Goal: Transaction & Acquisition: Purchase product/service

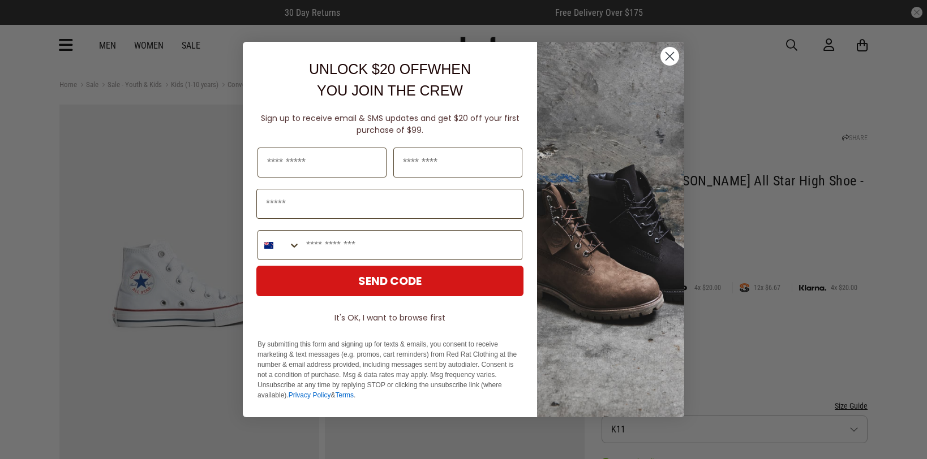
click at [667, 52] on circle "Close dialog" at bounding box center [669, 56] width 19 height 19
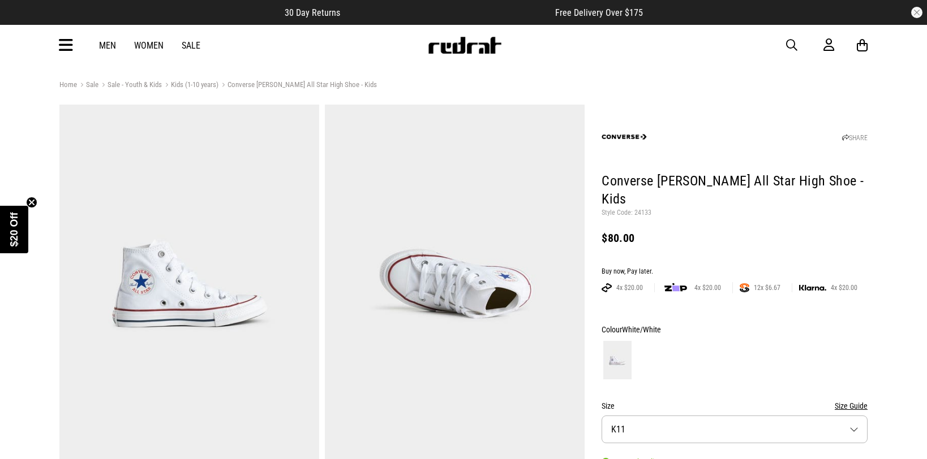
scroll to position [5, 0]
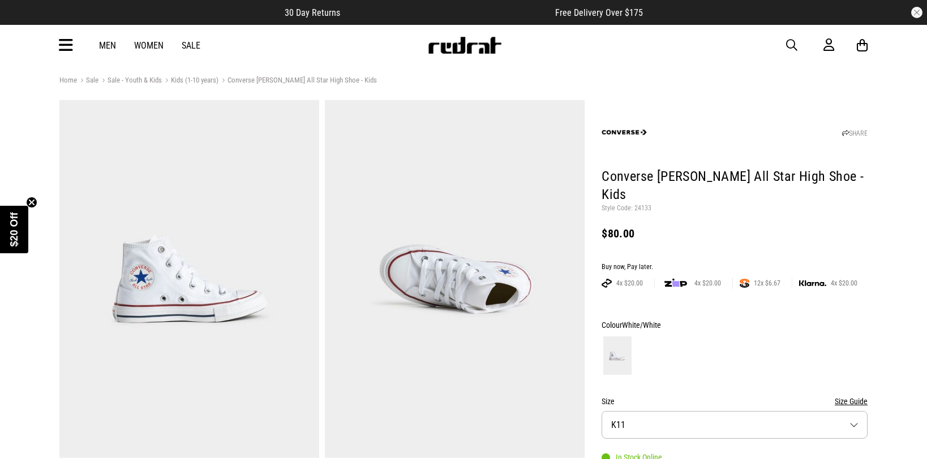
click at [199, 80] on link "Kids (1-10 years)" at bounding box center [190, 81] width 57 height 11
click at [206, 80] on link "Kids (1-10 years)" at bounding box center [190, 81] width 57 height 11
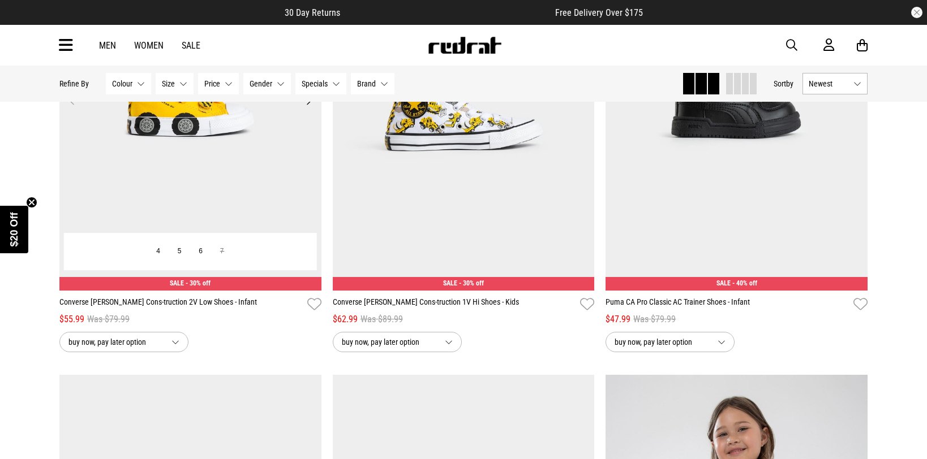
scroll to position [299, 0]
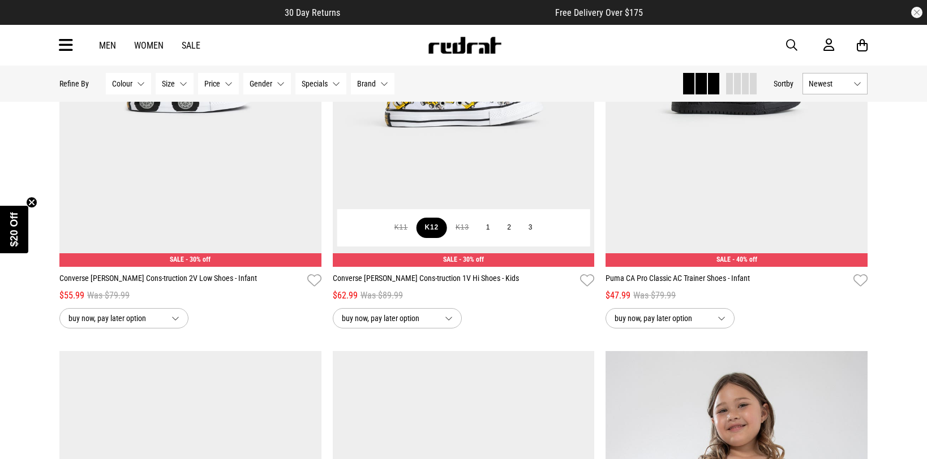
click at [227, 309] on div "buy now, pay later option" at bounding box center [190, 318] width 262 height 20
click at [440, 311] on button "buy now, pay later option" at bounding box center [397, 318] width 129 height 20
click at [423, 233] on button "K12" at bounding box center [431, 228] width 31 height 20
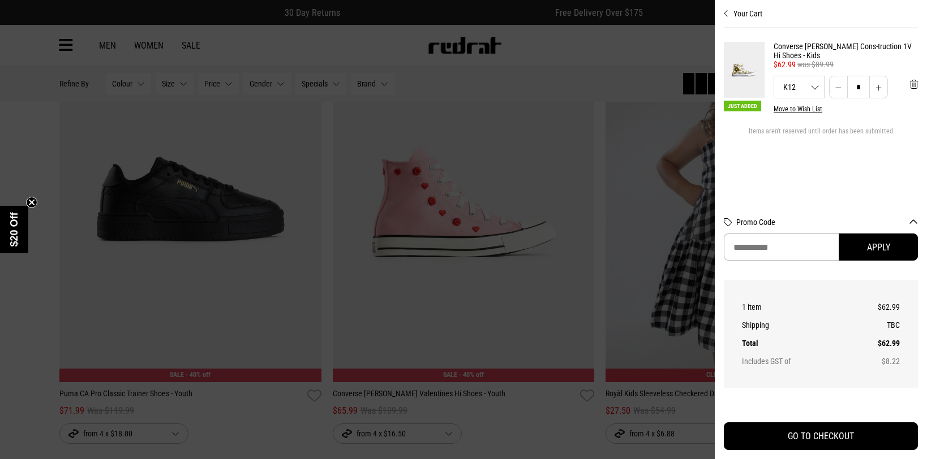
click at [667, 41] on div at bounding box center [463, 229] width 927 height 459
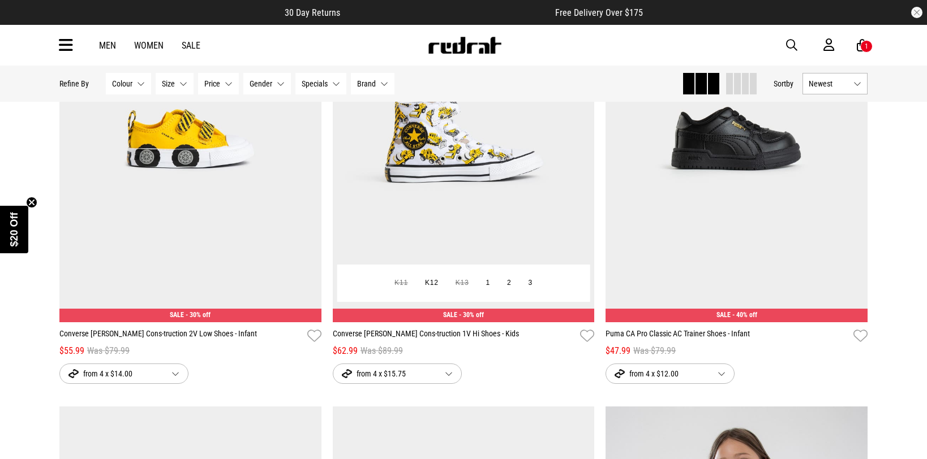
scroll to position [162, 0]
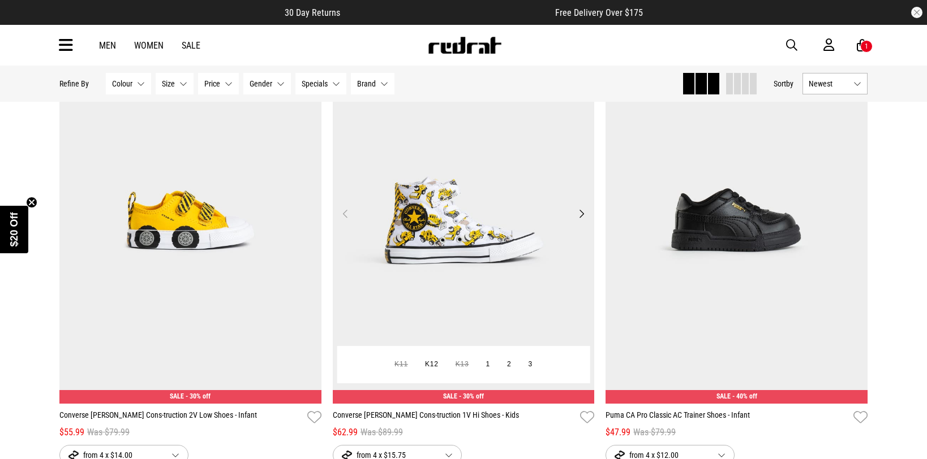
click at [588, 218] on button "Next" at bounding box center [581, 214] width 14 height 14
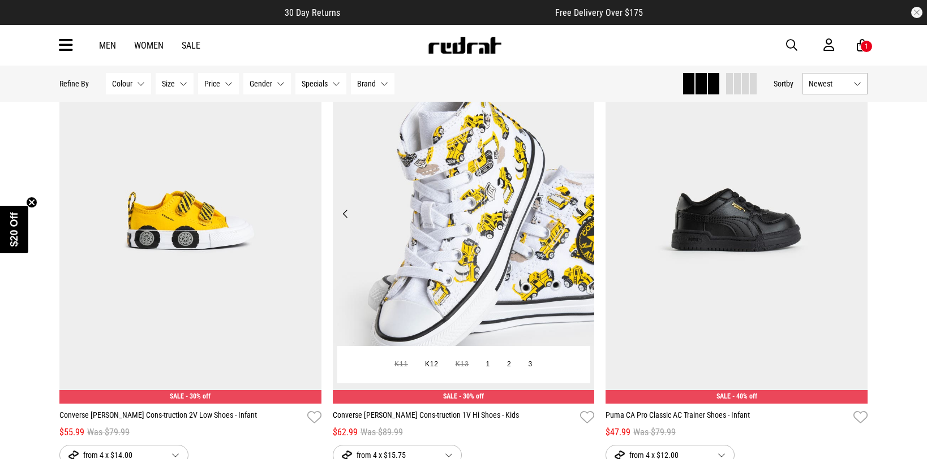
click at [578, 210] on button "Next" at bounding box center [581, 214] width 14 height 14
click at [579, 215] on button "Next" at bounding box center [581, 214] width 14 height 14
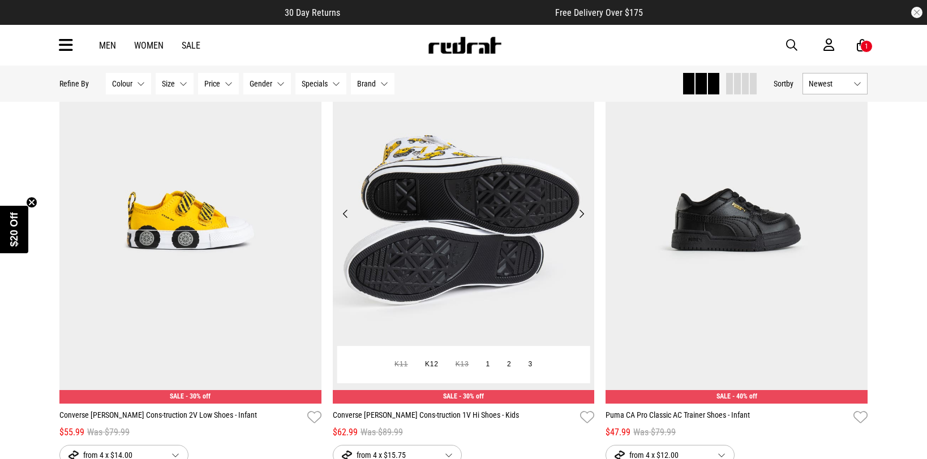
click at [579, 216] on button "Next" at bounding box center [581, 214] width 14 height 14
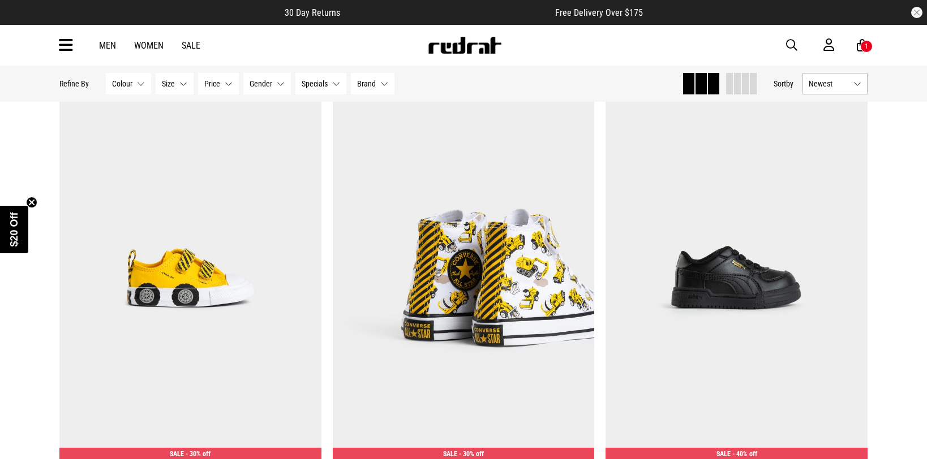
scroll to position [0, 0]
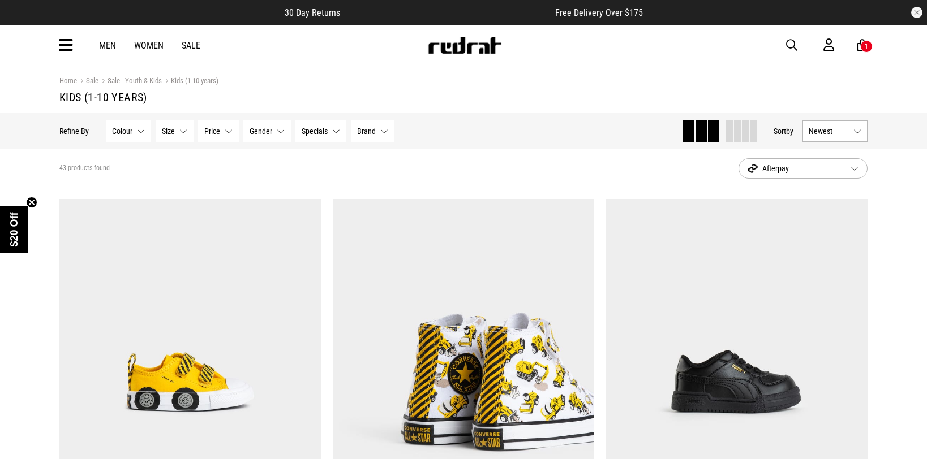
click at [67, 47] on icon at bounding box center [66, 45] width 14 height 19
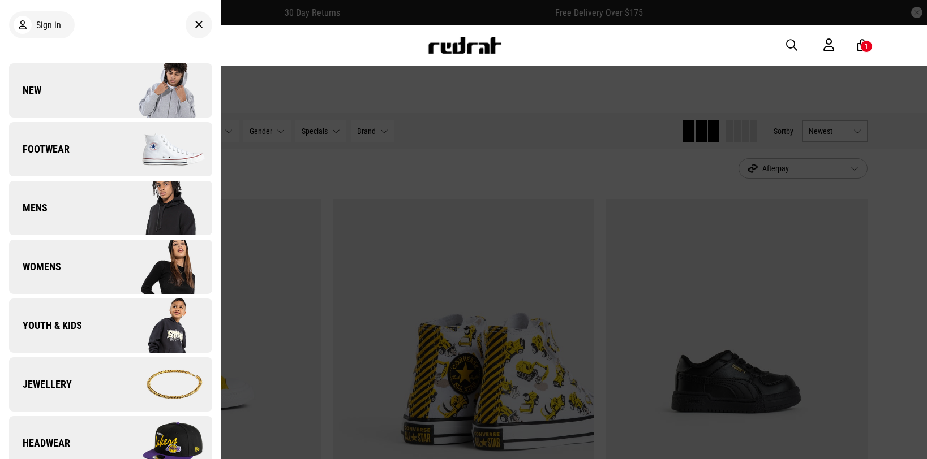
click at [89, 141] on link "Footwear" at bounding box center [110, 149] width 203 height 54
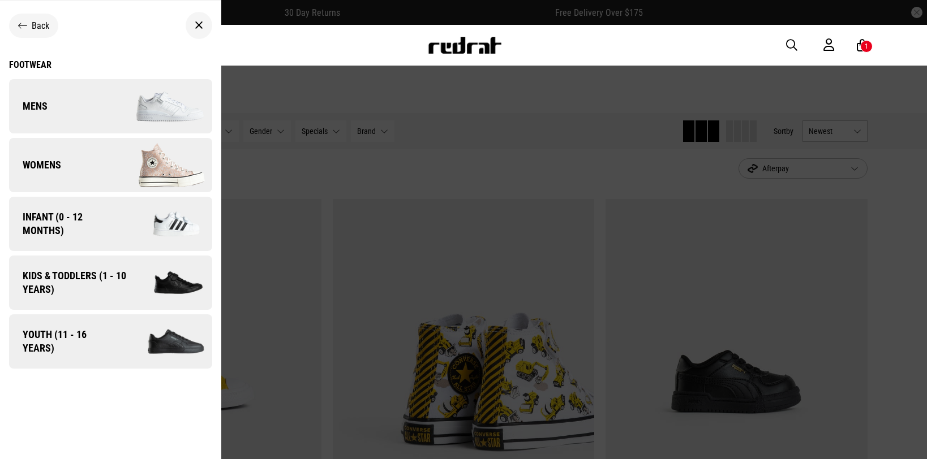
click at [85, 278] on span "Kids & Toddlers (1 - 10 years)" at bounding box center [70, 282] width 123 height 27
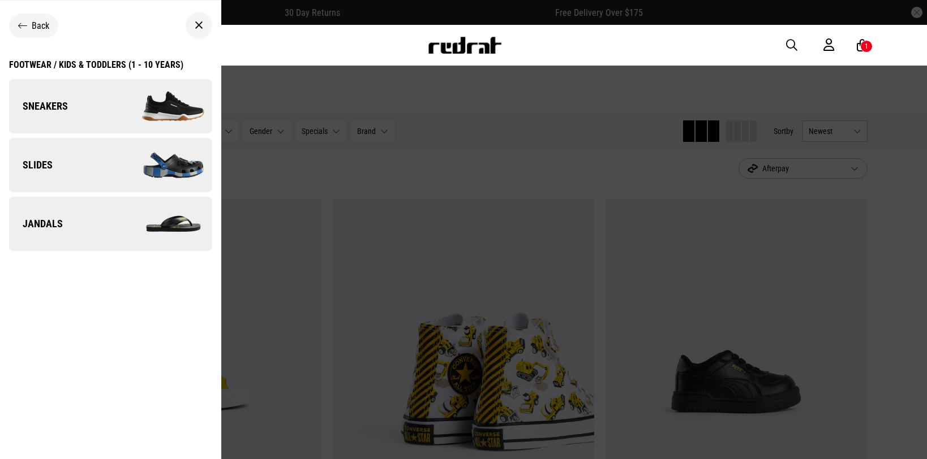
click at [80, 110] on link "Sneakers" at bounding box center [110, 106] width 203 height 54
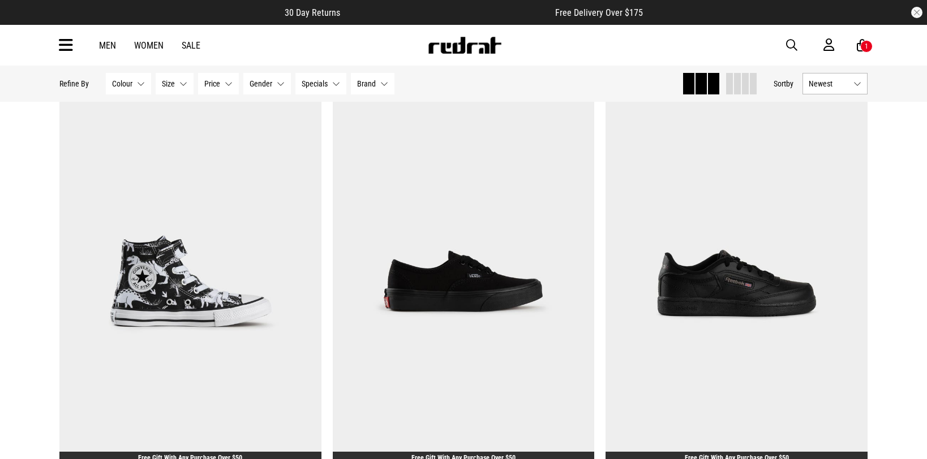
scroll to position [1007, 0]
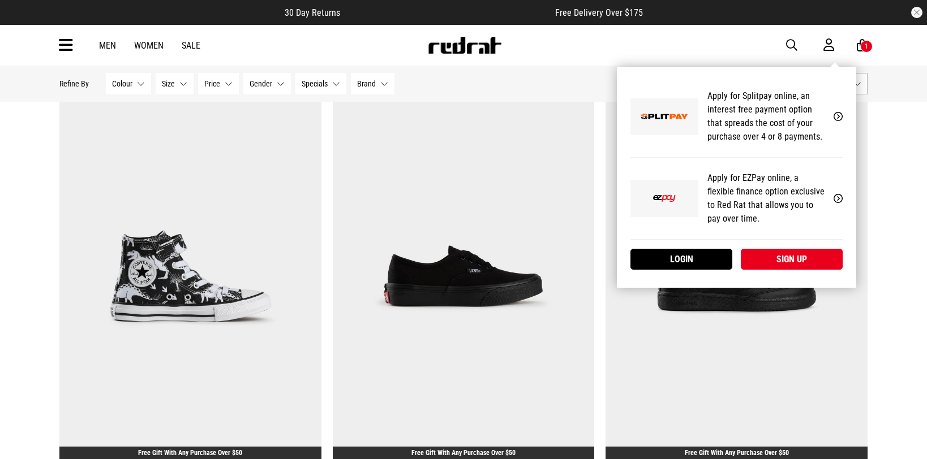
click at [856, 67] on div "My Account Apply for Splitpay online, an interest free payment option that spre…" at bounding box center [736, 177] width 239 height 221
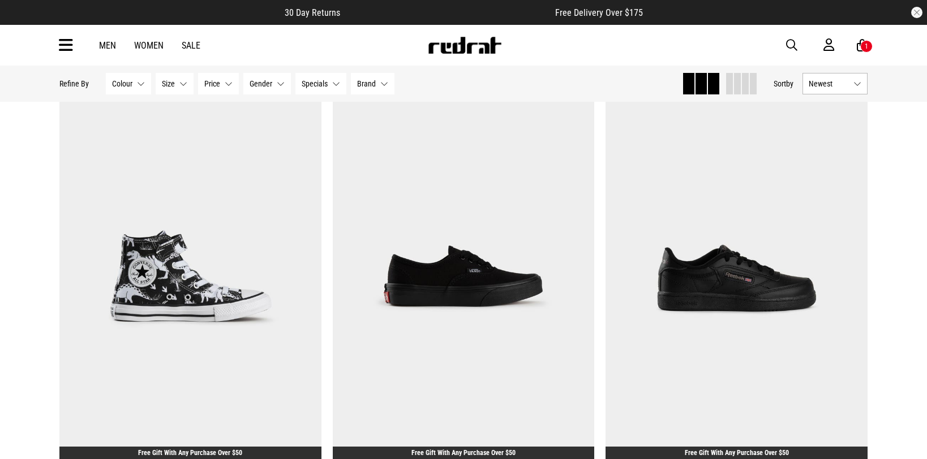
click at [865, 41] on div "1" at bounding box center [866, 46] width 12 height 12
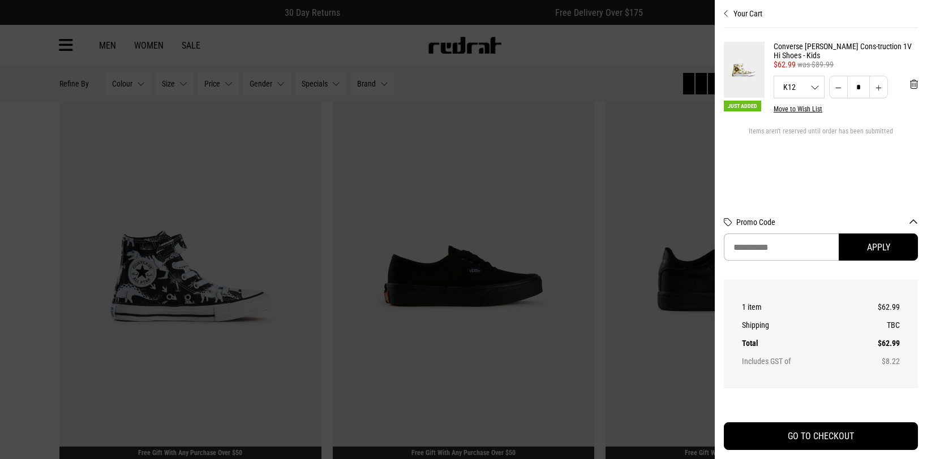
click at [844, 47] on link "Converse Chuck Taylor Cons-truction 1V Hi Shoes - Kids" at bounding box center [845, 51] width 144 height 18
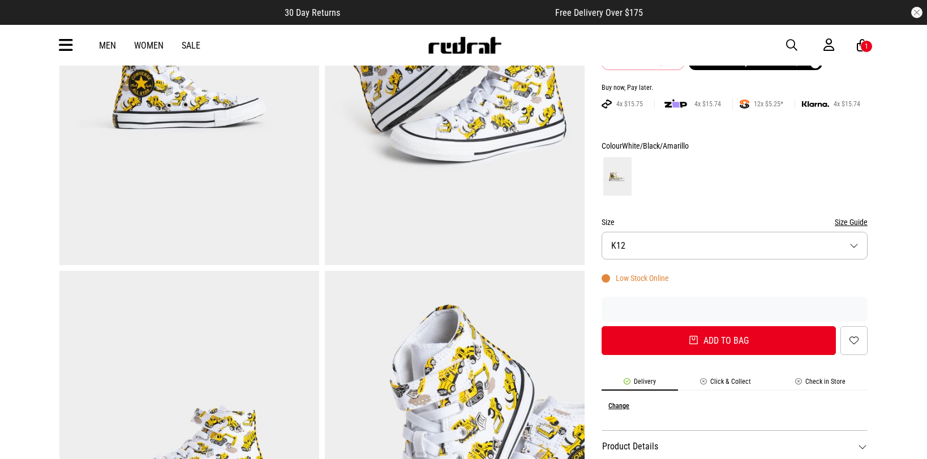
scroll to position [201, 0]
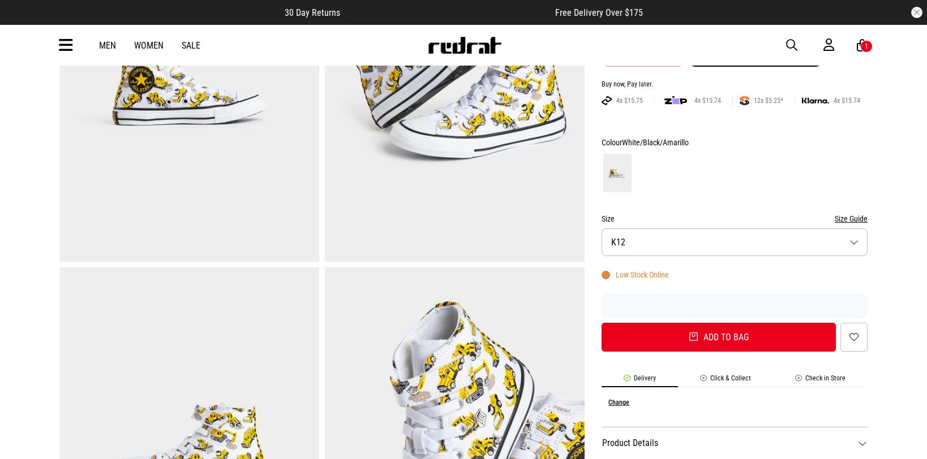
click at [649, 250] on button "Size K12" at bounding box center [734, 243] width 266 height 28
click at [846, 243] on button "Size K12" at bounding box center [734, 243] width 266 height 28
click at [858, 240] on button "Size K12" at bounding box center [734, 243] width 266 height 28
click at [854, 241] on button "Size K12" at bounding box center [734, 243] width 266 height 28
click at [851, 242] on button "Size K12" at bounding box center [734, 243] width 266 height 28
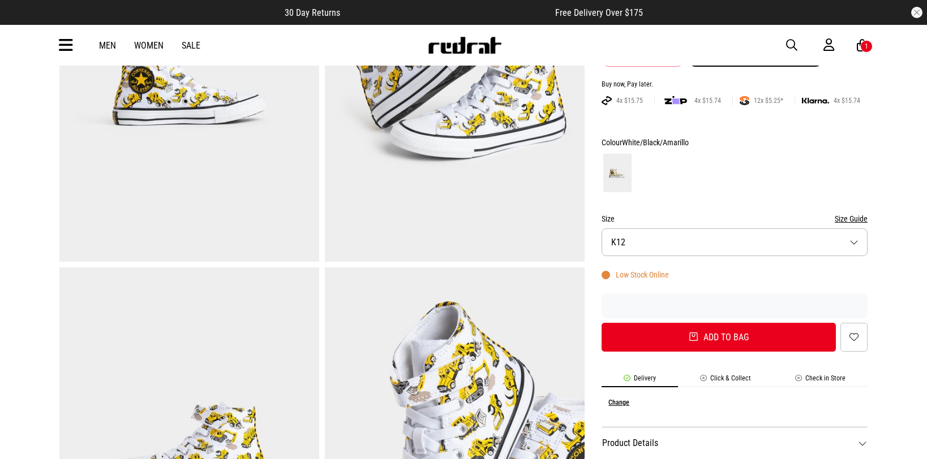
click at [863, 218] on button "Size Guide" at bounding box center [850, 219] width 33 height 14
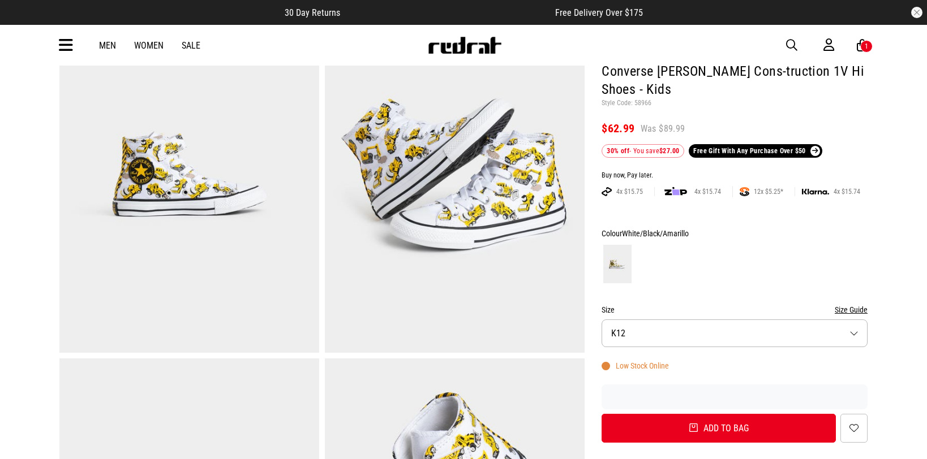
scroll to position [15, 0]
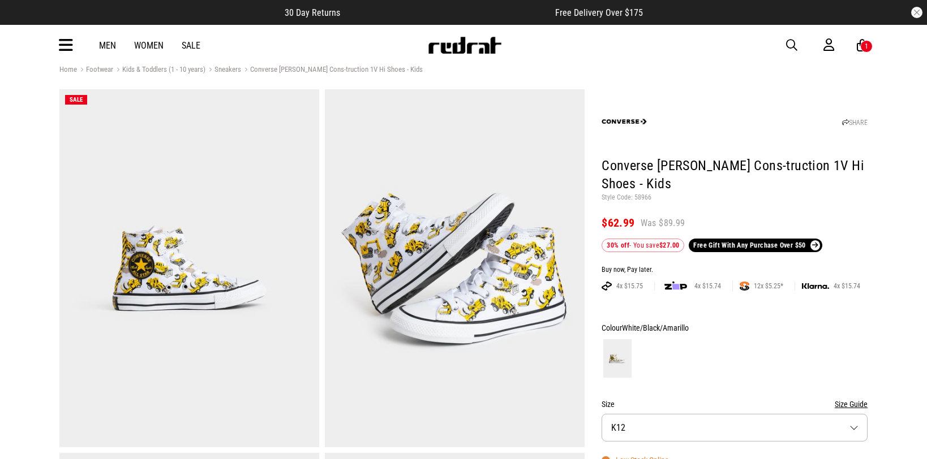
drag, startPoint x: 674, startPoint y: 244, endPoint x: 671, endPoint y: 262, distance: 18.9
click at [674, 244] on b "$27.00" at bounding box center [669, 246] width 20 height 8
click at [644, 329] on span "White/Black/Amarillo" at bounding box center [655, 328] width 67 height 9
click at [848, 430] on button "Size K12" at bounding box center [734, 428] width 266 height 28
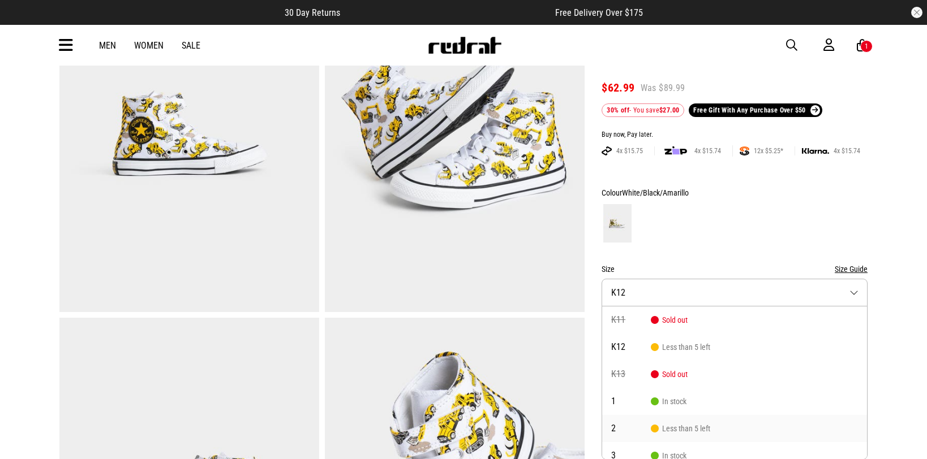
drag, startPoint x: 848, startPoint y: 430, endPoint x: 863, endPoint y: 423, distance: 16.2
click at [863, 423] on li "2 Less than 5 left" at bounding box center [734, 428] width 265 height 27
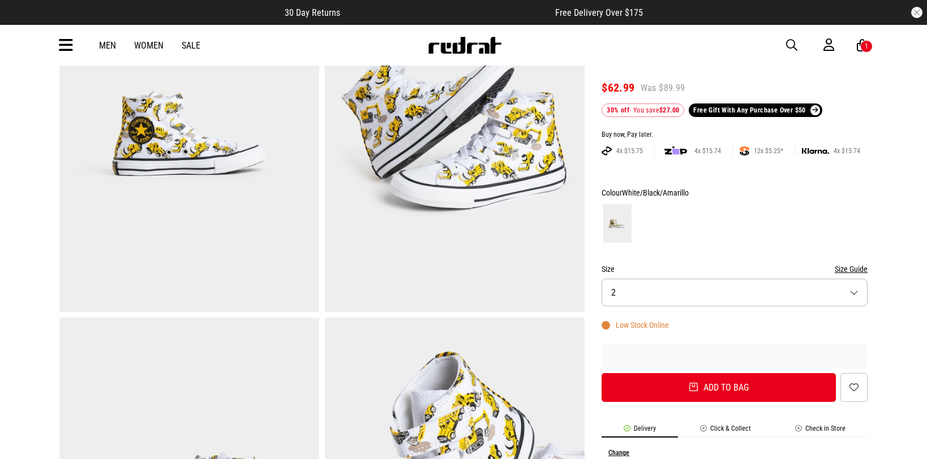
click at [856, 298] on button "Size 2" at bounding box center [734, 293] width 266 height 28
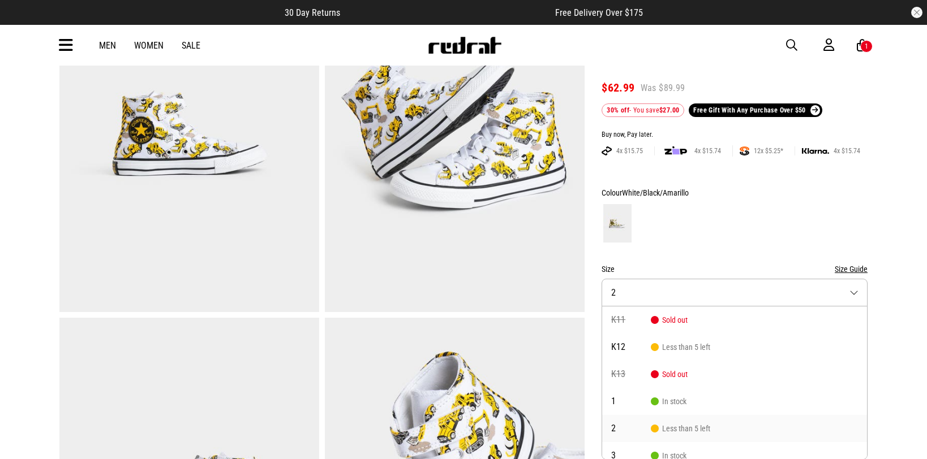
click at [857, 292] on button "Size 2" at bounding box center [734, 293] width 266 height 28
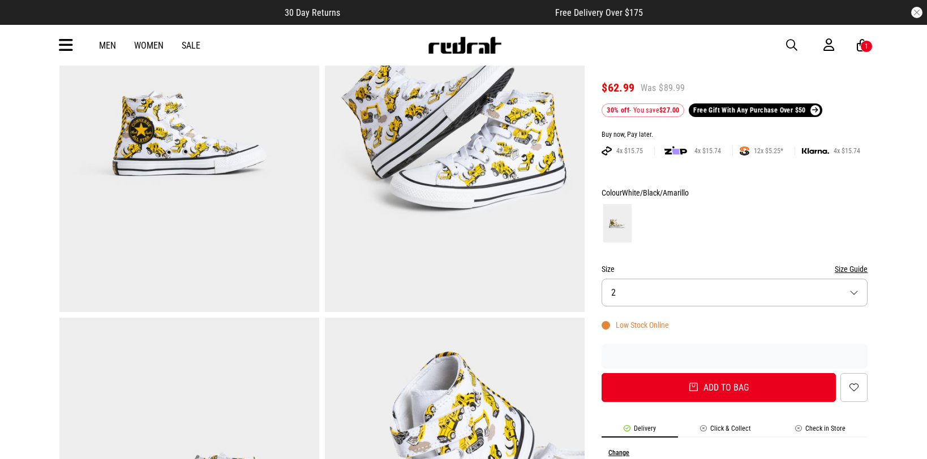
click at [856, 295] on button "Size 2" at bounding box center [734, 293] width 266 height 28
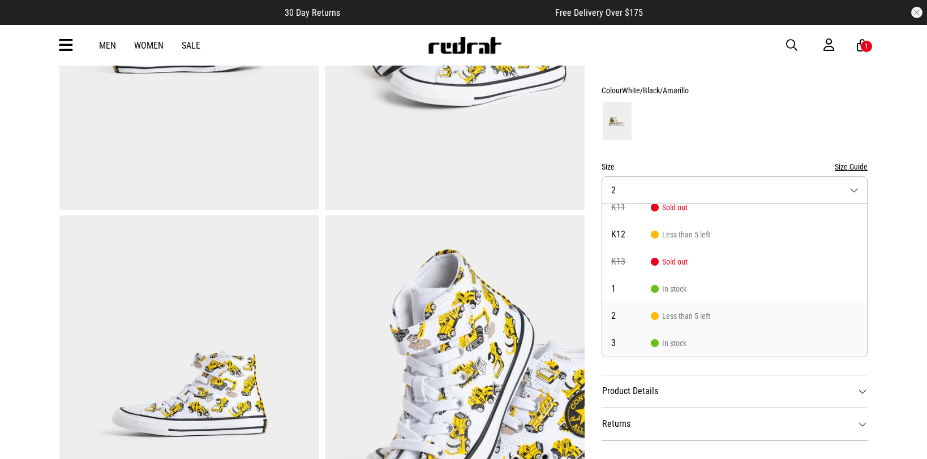
scroll to position [230, 0]
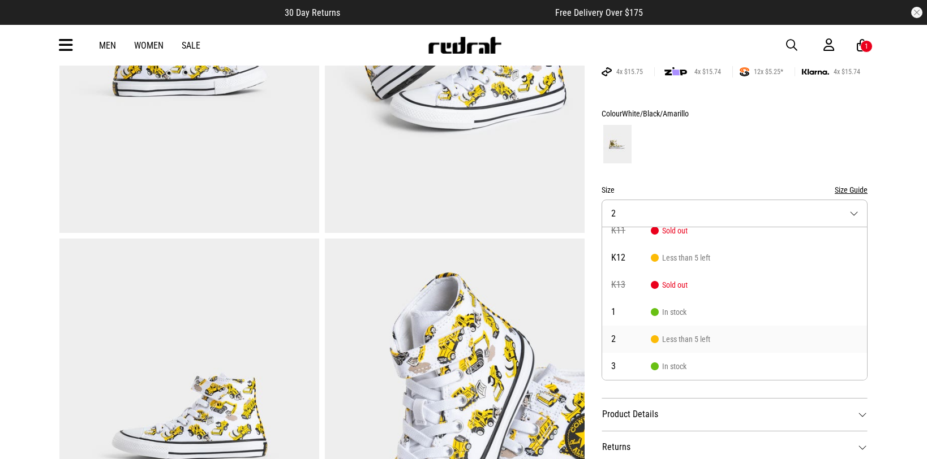
click at [846, 186] on button "Size Guide" at bounding box center [850, 190] width 33 height 14
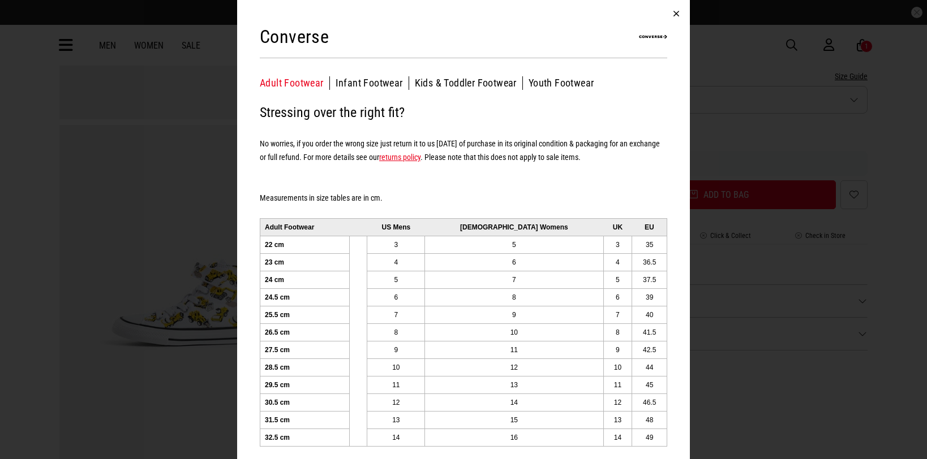
scroll to position [10, 0]
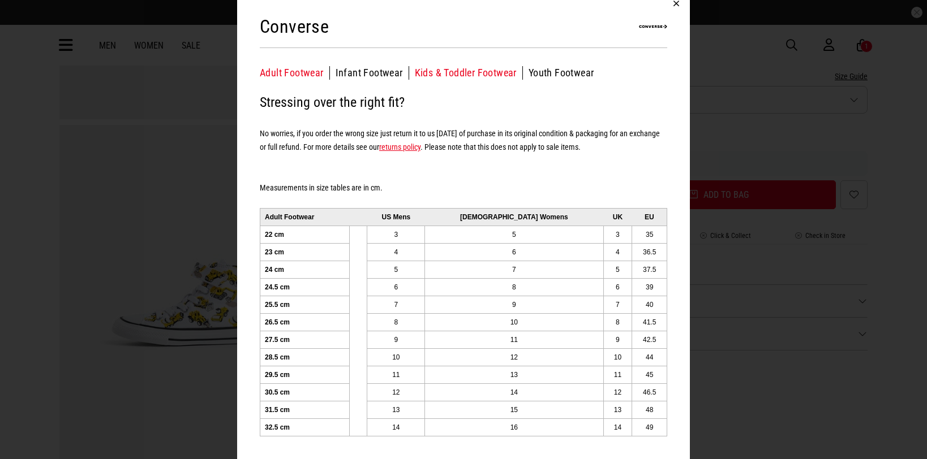
click at [472, 73] on button "Kids & Toddler Footwear" at bounding box center [469, 73] width 108 height 14
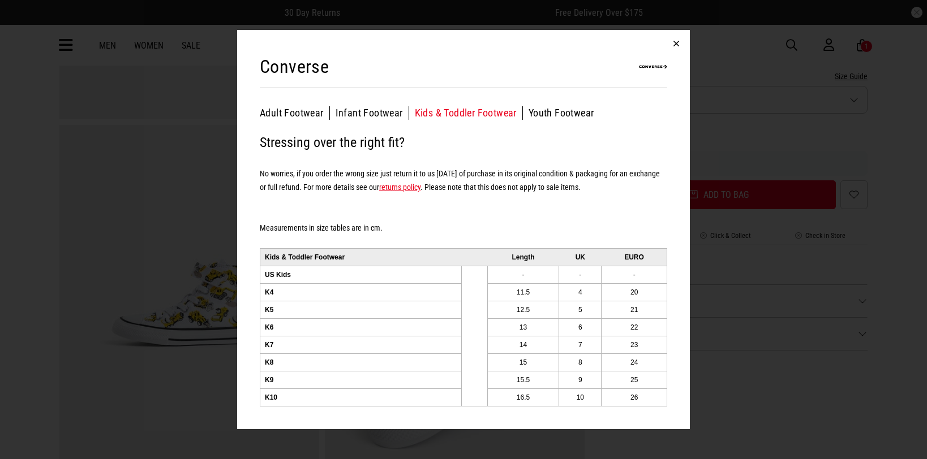
click at [674, 43] on button "button" at bounding box center [675, 43] width 27 height 27
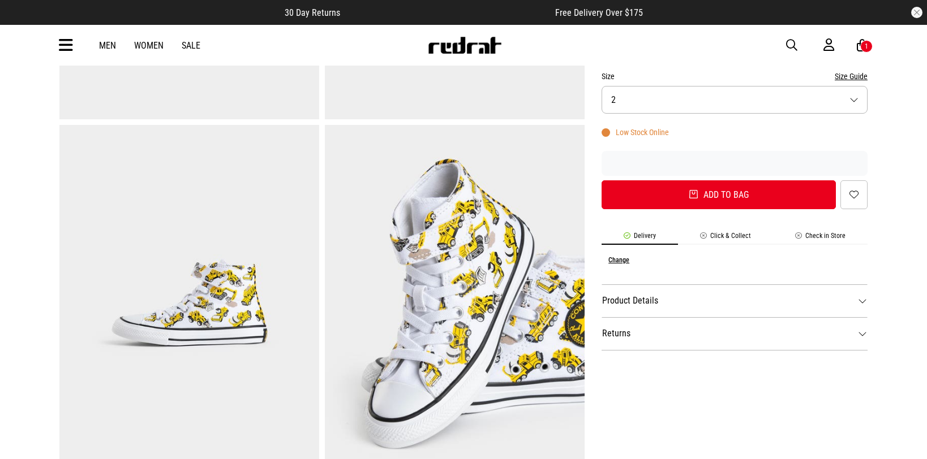
click at [714, 105] on button "Size 2" at bounding box center [734, 100] width 266 height 28
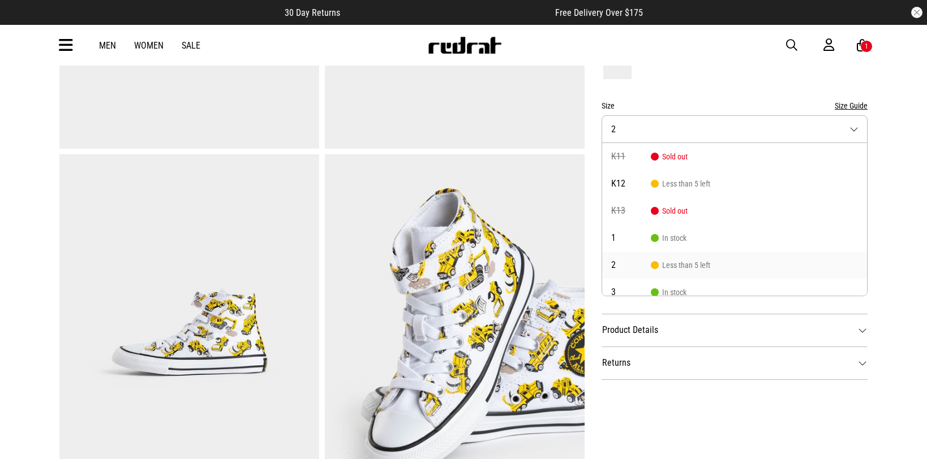
click at [858, 104] on button "Size Guide" at bounding box center [850, 106] width 33 height 14
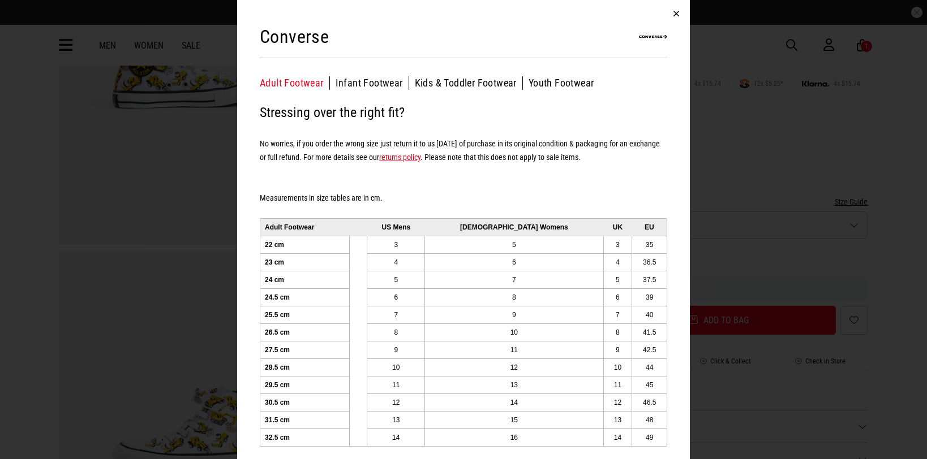
scroll to position [216, 0]
click at [433, 79] on button "Kids & Toddler Footwear" at bounding box center [469, 83] width 108 height 14
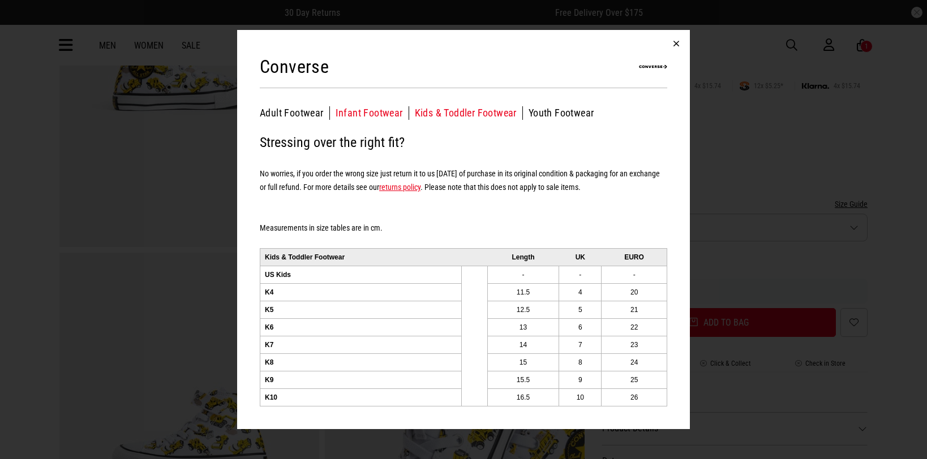
click at [385, 107] on button "Infant Footwear" at bounding box center [372, 113] width 74 height 14
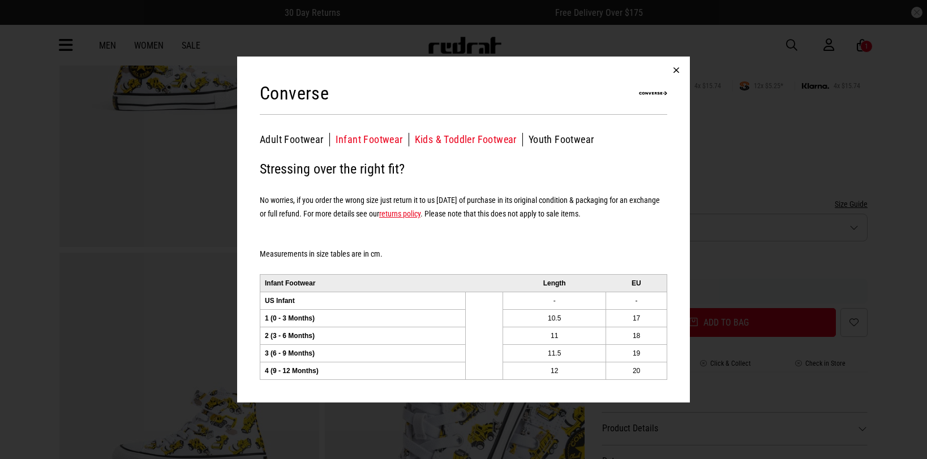
click at [481, 137] on button "Kids & Toddler Footwear" at bounding box center [469, 140] width 108 height 14
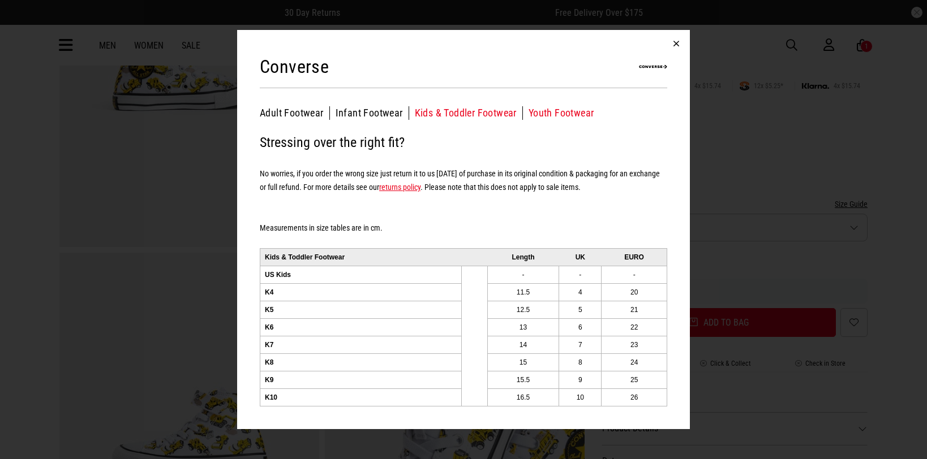
drag, startPoint x: 560, startPoint y: 114, endPoint x: 525, endPoint y: 161, distance: 58.7
click at [560, 114] on button "Youth Footwear" at bounding box center [561, 113] width 66 height 14
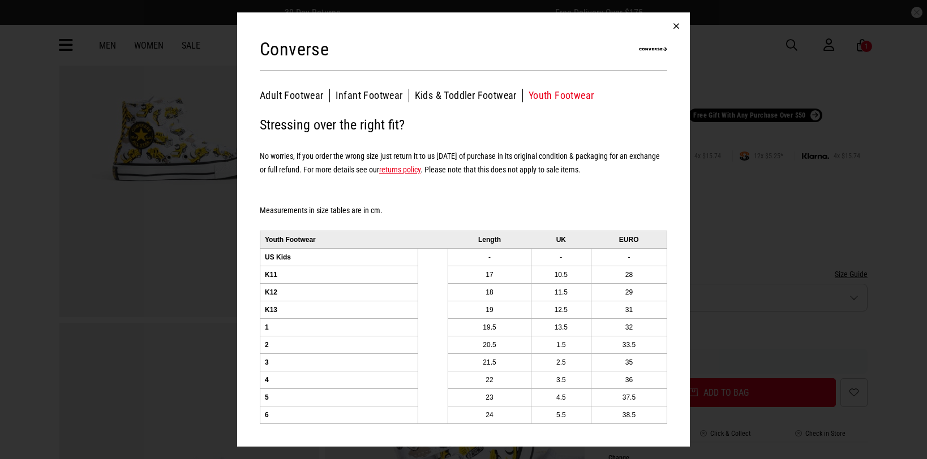
scroll to position [113, 0]
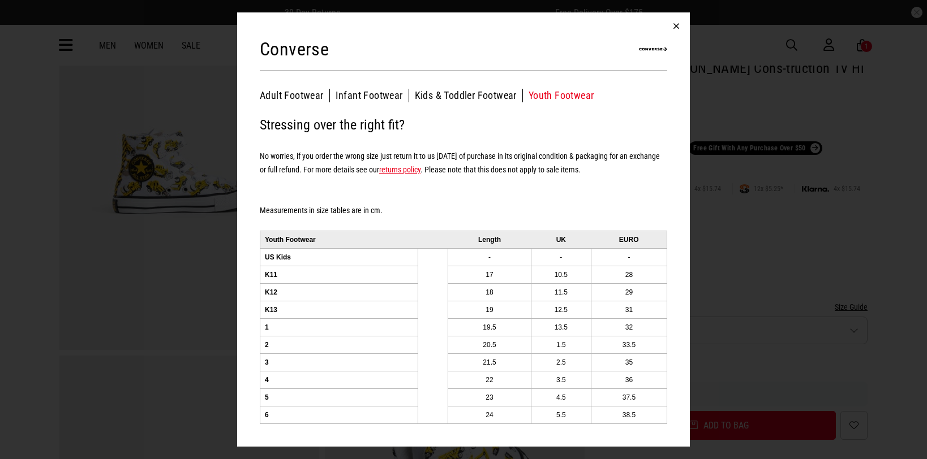
drag, startPoint x: 673, startPoint y: 31, endPoint x: 682, endPoint y: 18, distance: 16.3
click at [677, 26] on button "button" at bounding box center [675, 25] width 27 height 27
